Goal: Task Accomplishment & Management: Manage account settings

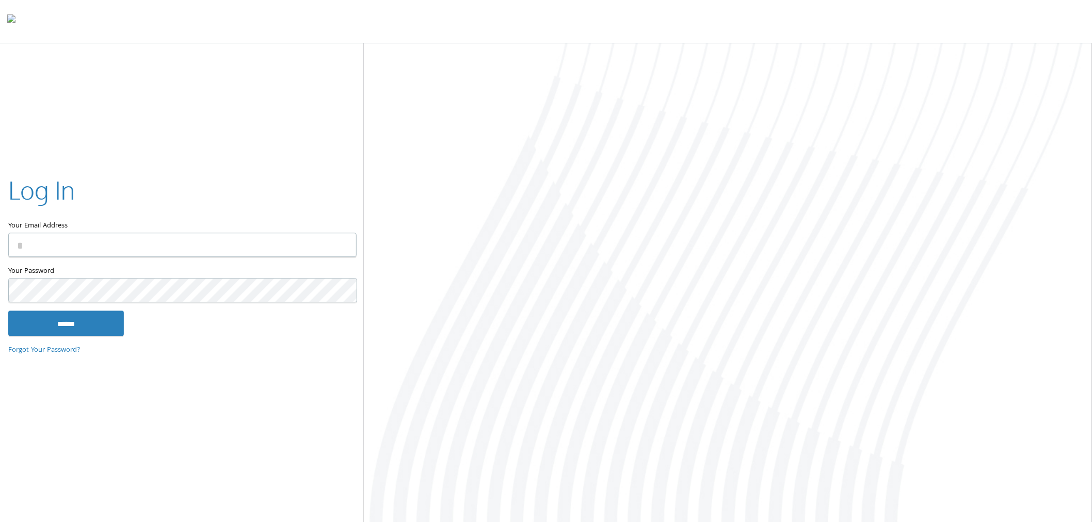
type input "**********"
click at [113, 319] on input "******" at bounding box center [66, 323] width 116 height 25
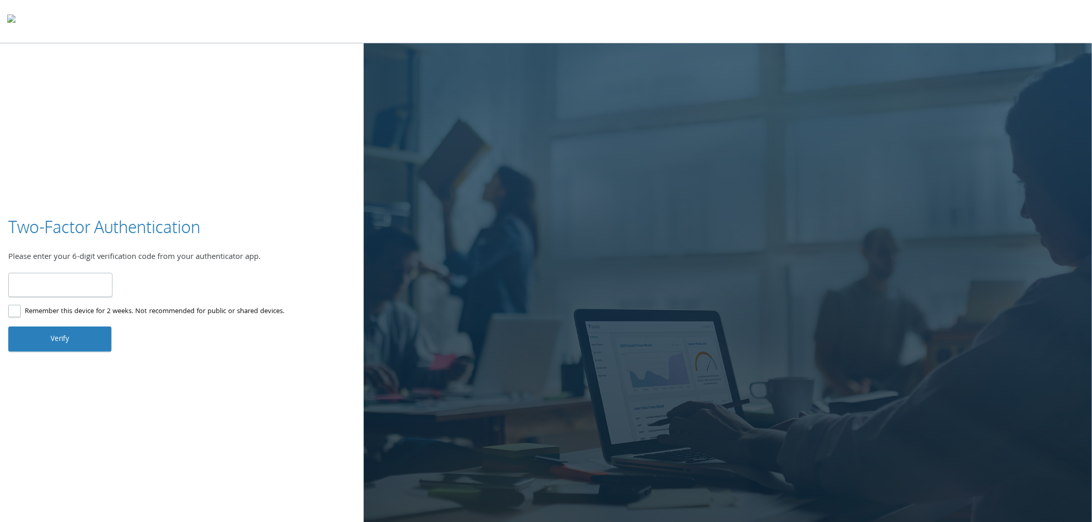
click at [83, 290] on input "number" at bounding box center [60, 285] width 104 height 24
type input "******"
